Goal: Task Accomplishment & Management: Manage account settings

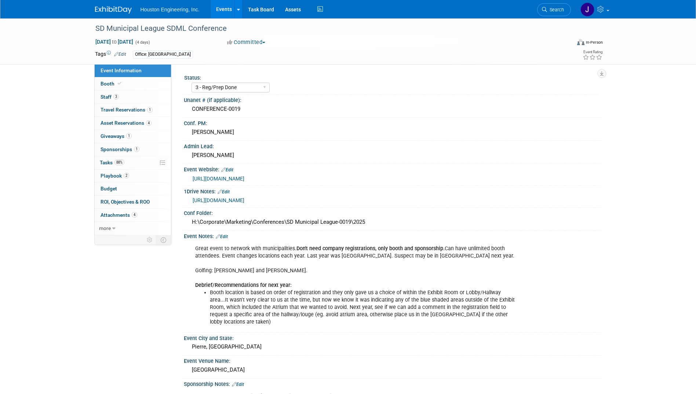
select select "3 - Reg/Prep Done"
select select "No"
select select "Mun. Infrastructure"
click at [114, 213] on span "Attachments 4" at bounding box center [118, 215] width 37 height 6
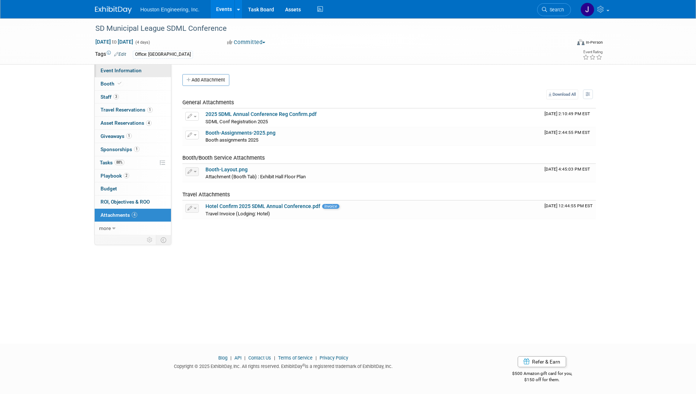
click at [115, 72] on span "Event Information" at bounding box center [120, 70] width 41 height 6
select select "3 - Reg/Prep Done"
select select "No"
select select "Mun. Infrastructure"
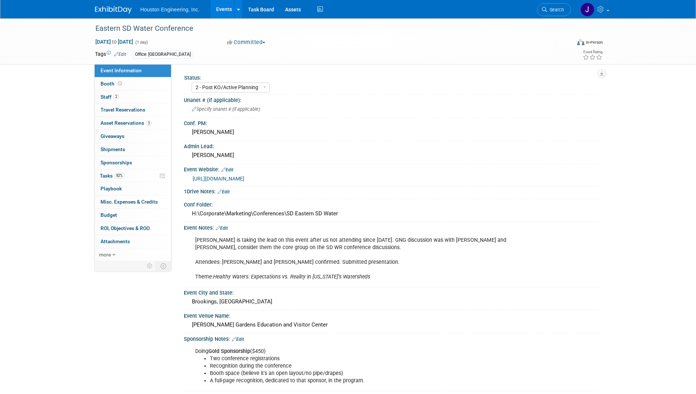
select select "2 - Post KO/Active Planning"
select select "Pending"
select select "Water Resources"
click at [109, 96] on span "Staff 2" at bounding box center [109, 97] width 18 height 6
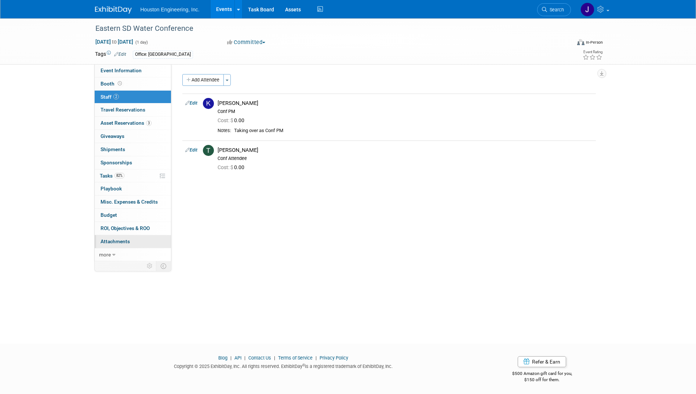
click at [116, 242] on span "Attachments 0" at bounding box center [114, 241] width 29 height 6
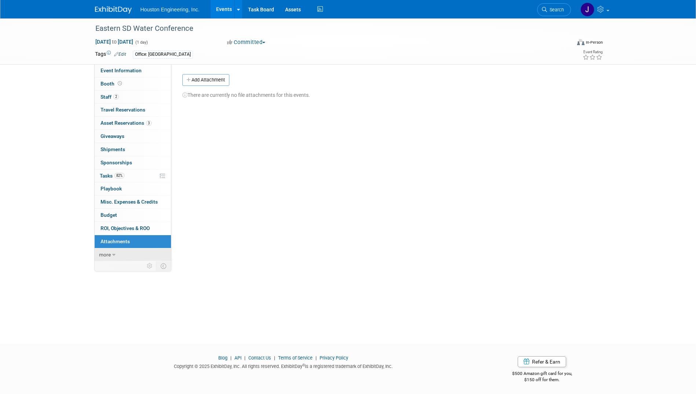
click at [110, 256] on span "more" at bounding box center [105, 255] width 12 height 6
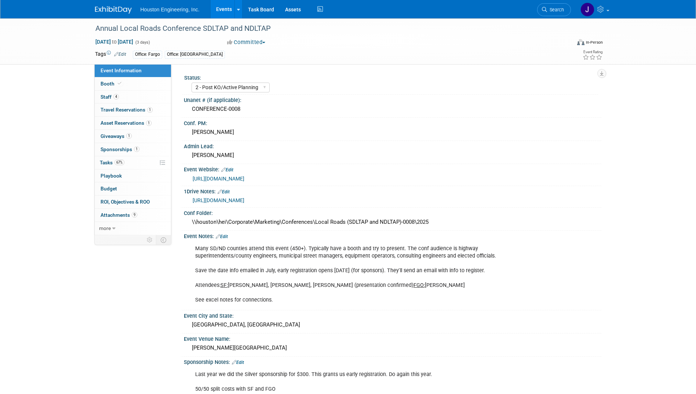
select select "2 - Post KO/Active Planning"
select select "Yes"
select select "Multi-sector/Any/All"
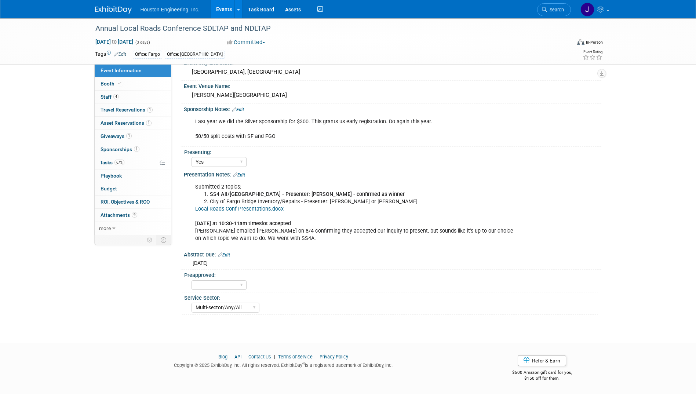
scroll to position [179, 0]
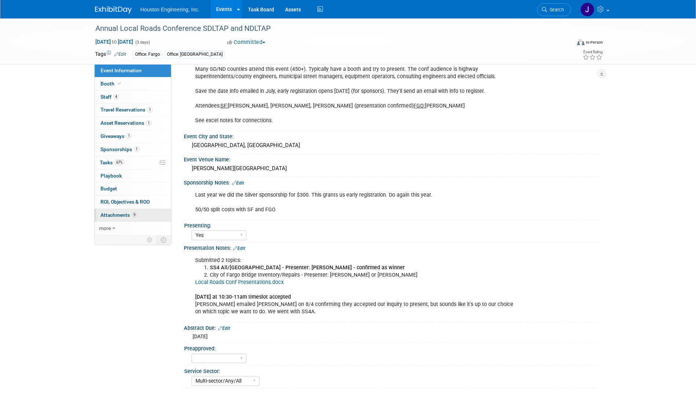
click at [109, 213] on span "Attachments 9" at bounding box center [118, 215] width 37 height 6
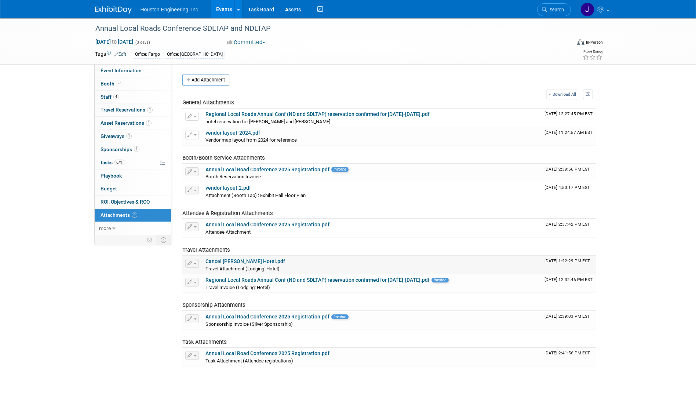
scroll to position [59, 0]
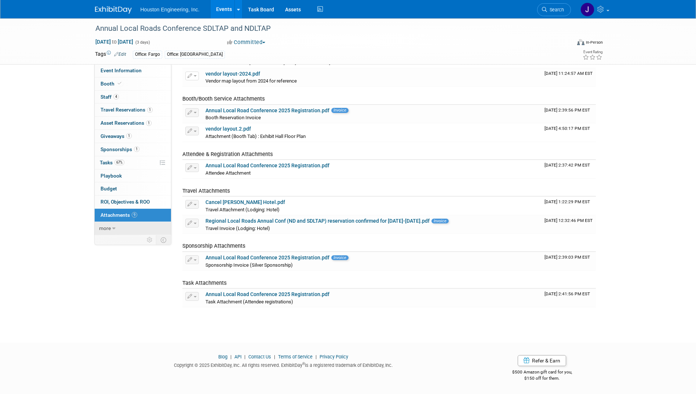
click at [112, 226] on icon at bounding box center [113, 228] width 3 height 5
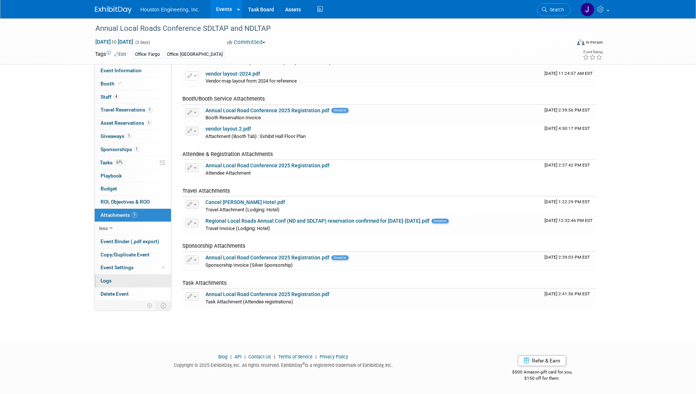
click at [107, 278] on span "Logs" at bounding box center [105, 281] width 11 height 6
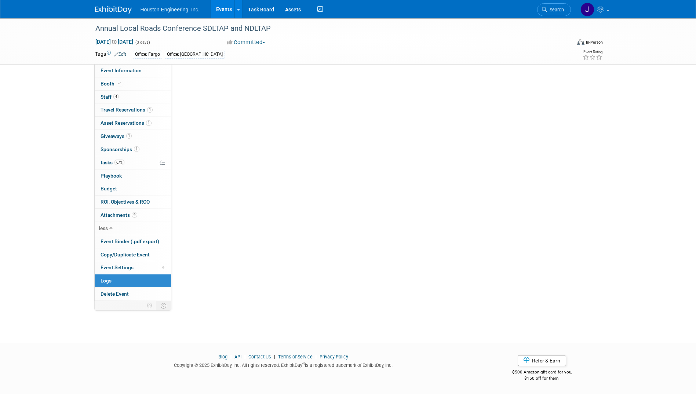
scroll to position [0, 0]
